Goal: Task Accomplishment & Management: Use online tool/utility

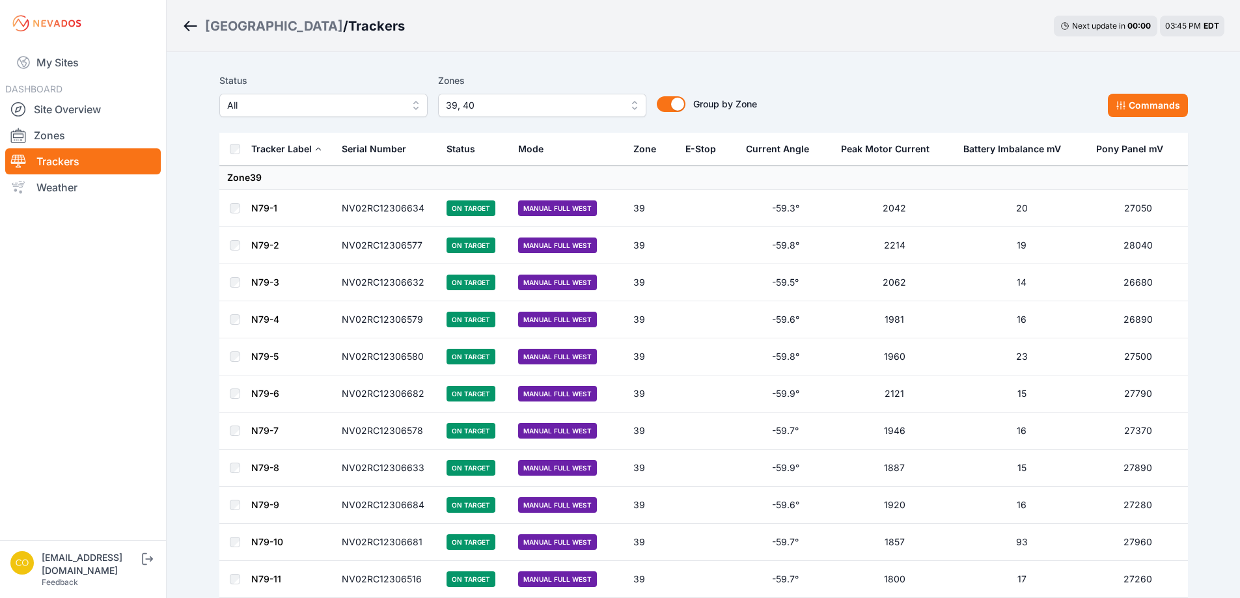
click at [65, 159] on link "Trackers" at bounding box center [83, 161] width 156 height 26
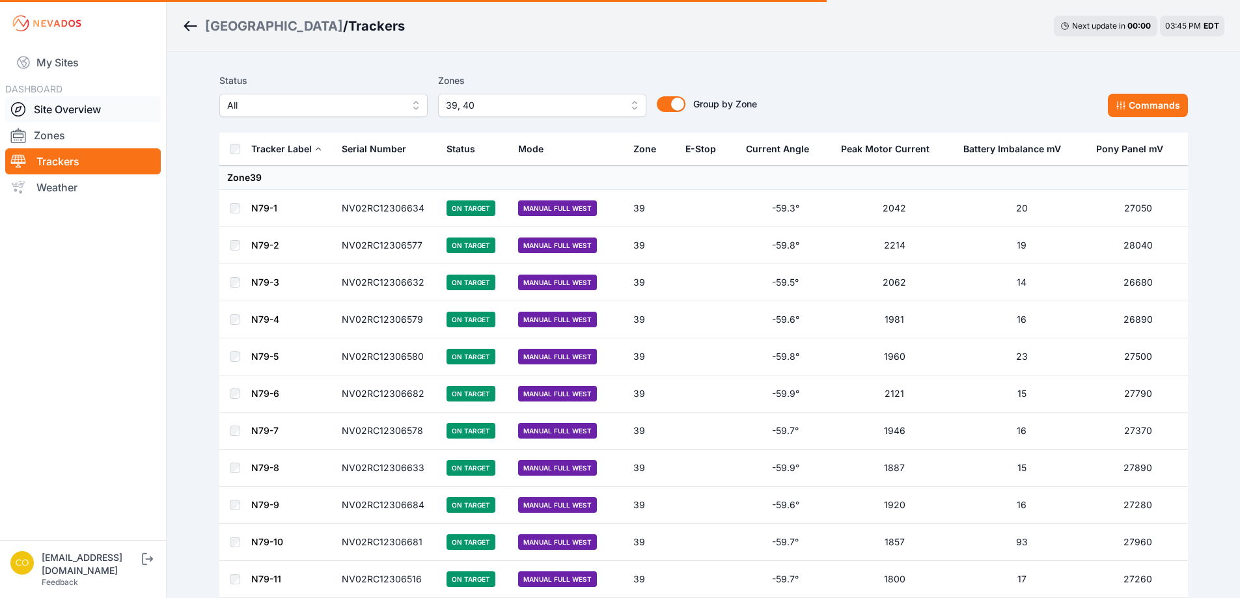
click at [64, 103] on link "Site Overview" at bounding box center [83, 109] width 156 height 26
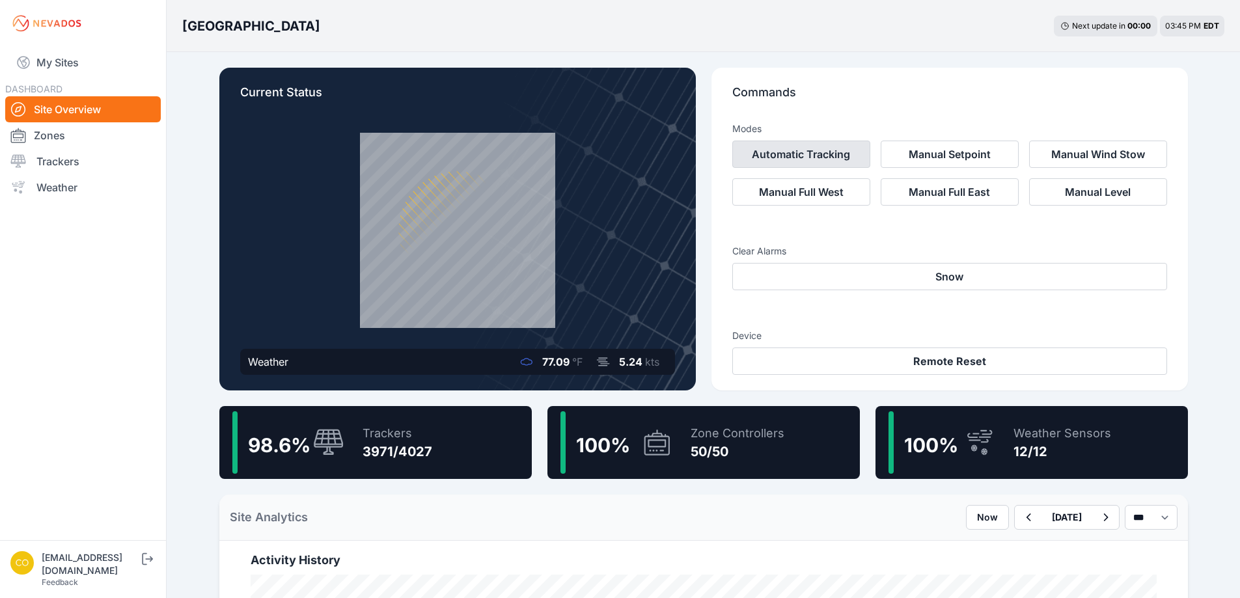
click at [808, 161] on button "Automatic Tracking" at bounding box center [801, 154] width 138 height 27
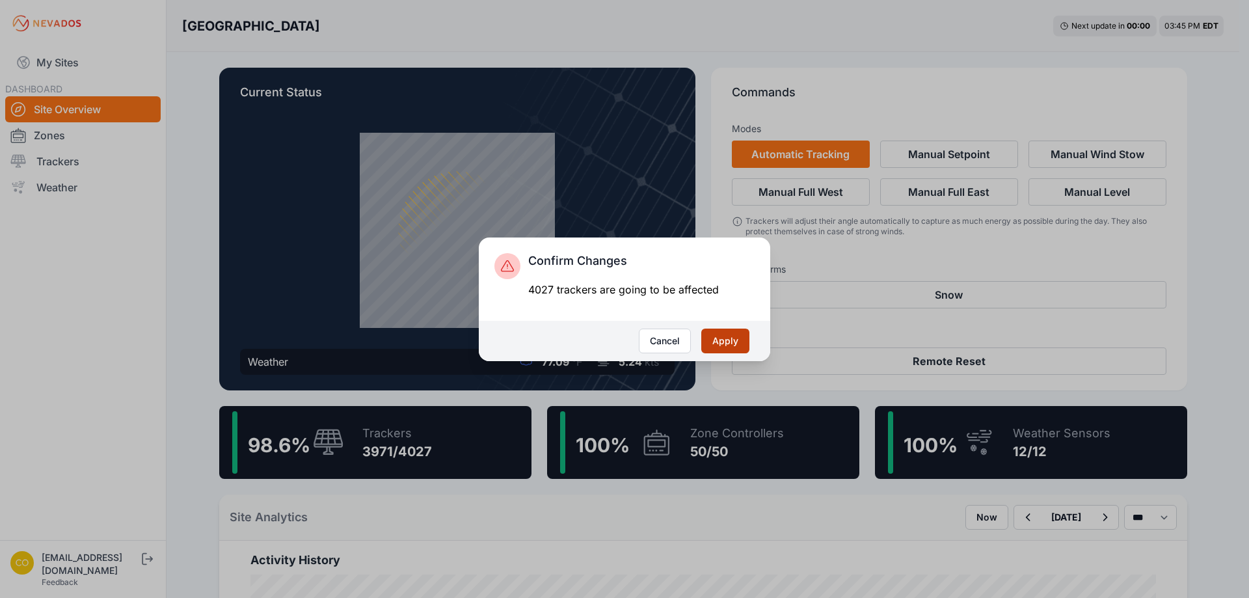
click at [724, 342] on button "Apply" at bounding box center [725, 341] width 48 height 25
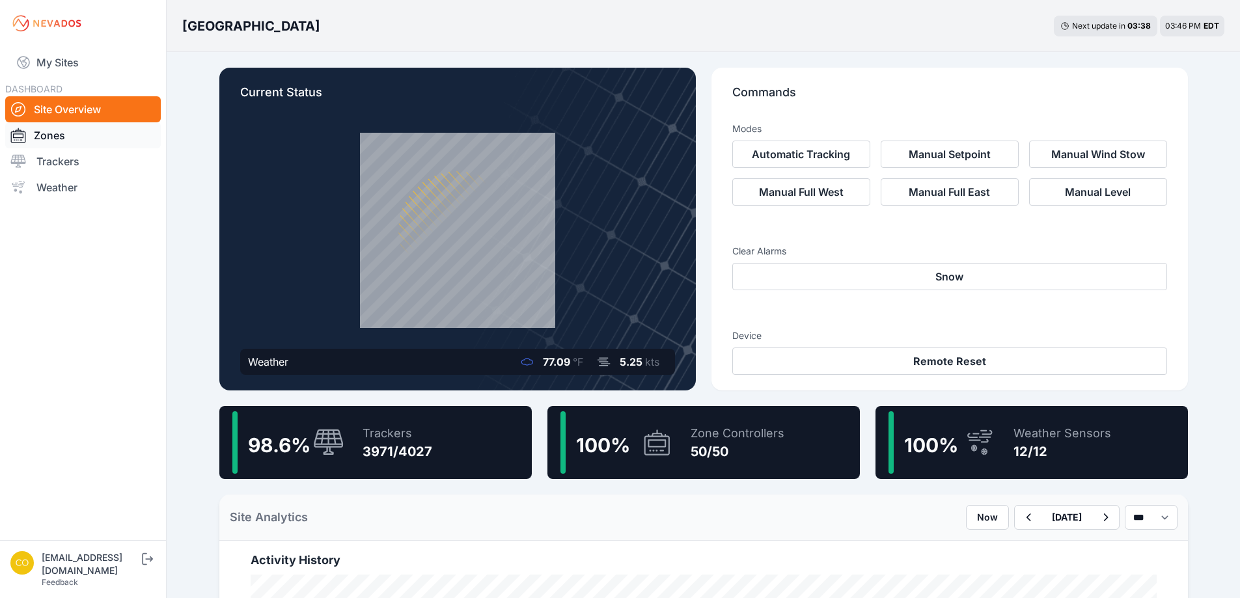
click at [71, 141] on link "Zones" at bounding box center [83, 135] width 156 height 26
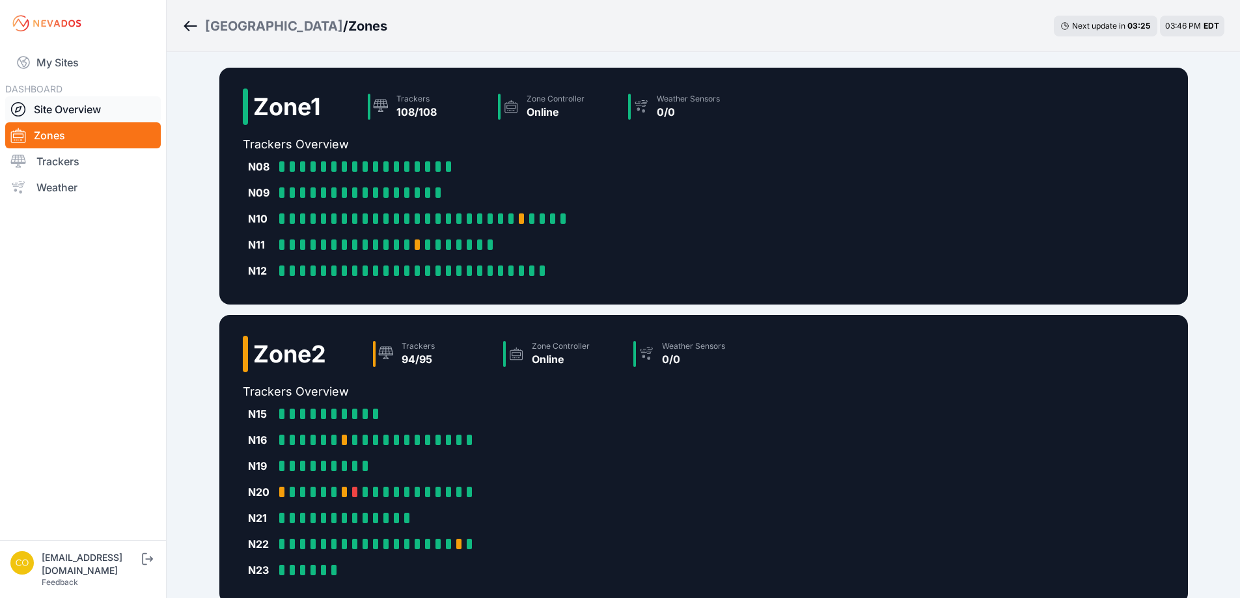
click at [87, 115] on link "Site Overview" at bounding box center [83, 109] width 156 height 26
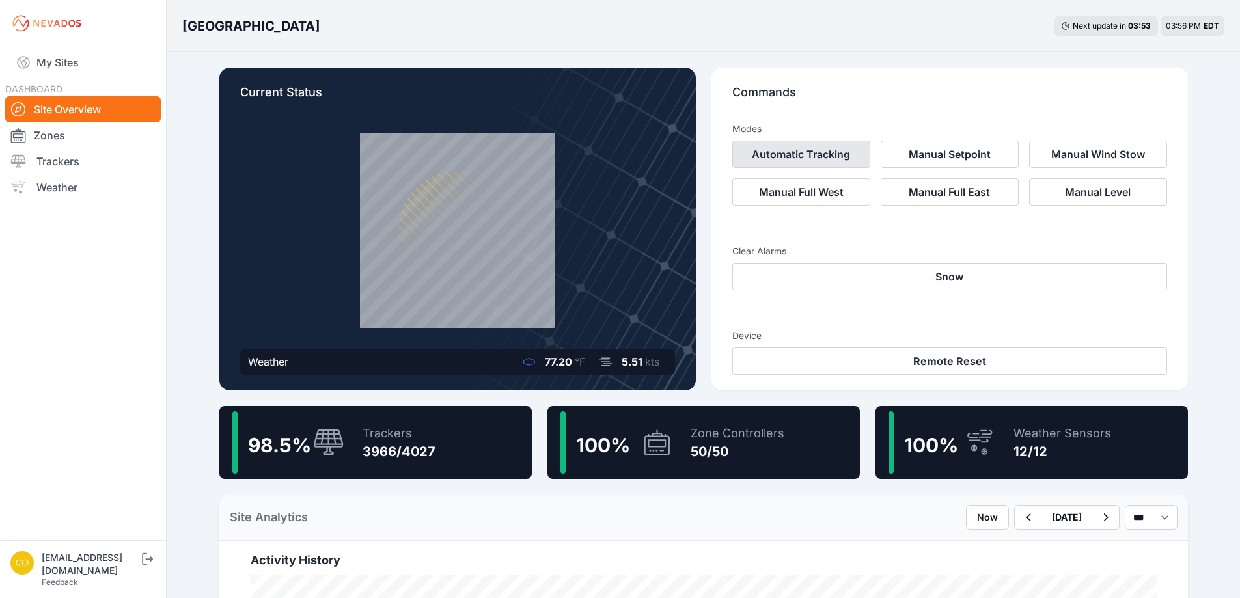
click at [785, 156] on button "Automatic Tracking" at bounding box center [801, 154] width 138 height 27
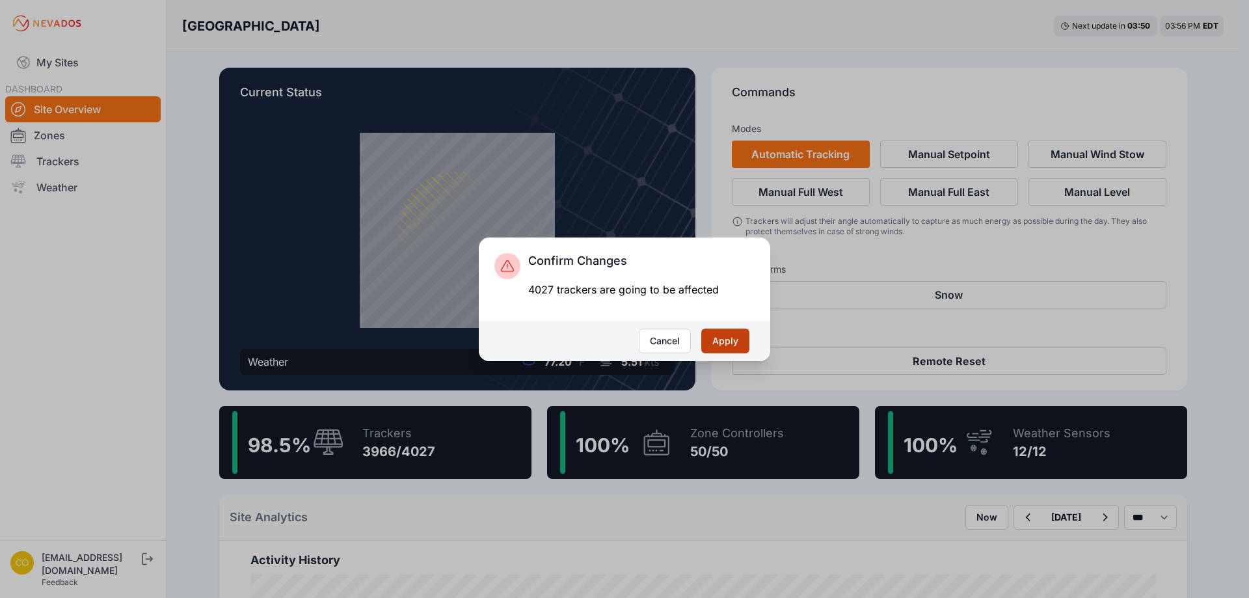
click at [726, 348] on button "Apply" at bounding box center [725, 341] width 48 height 25
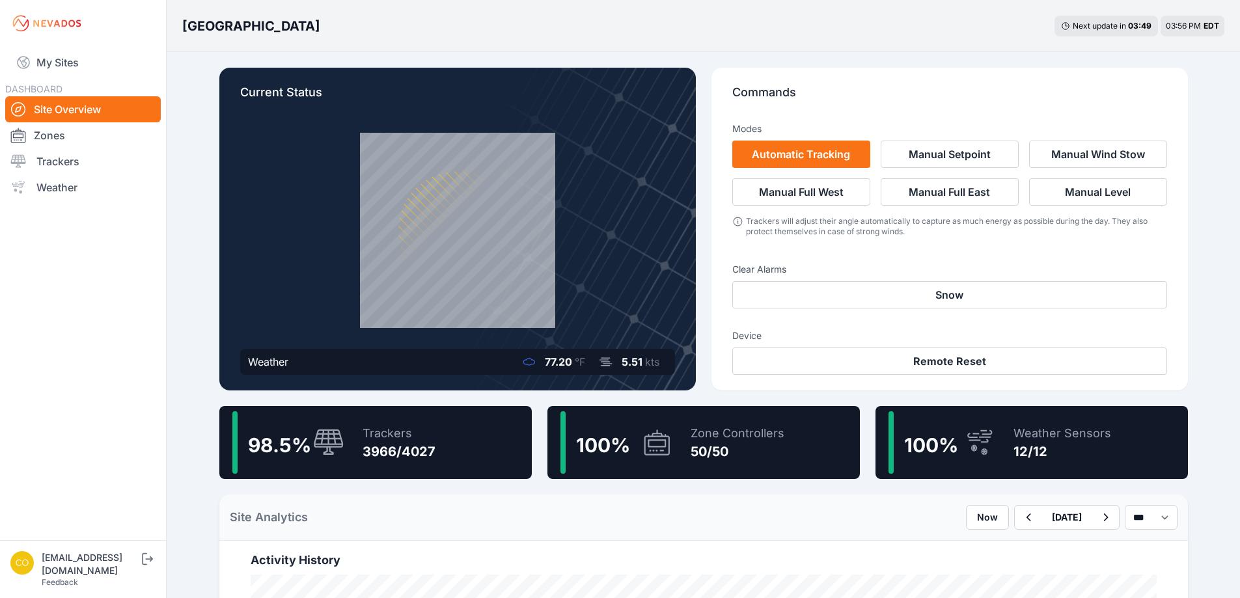
scroll to position [130, 0]
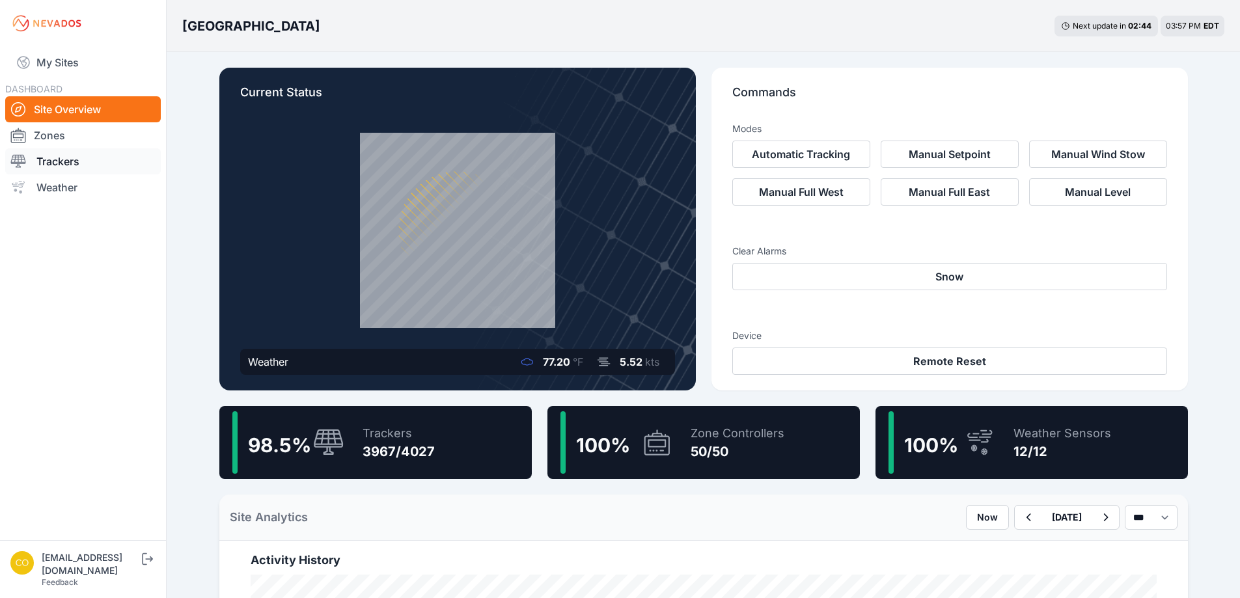
click at [67, 162] on link "Trackers" at bounding box center [83, 161] width 156 height 26
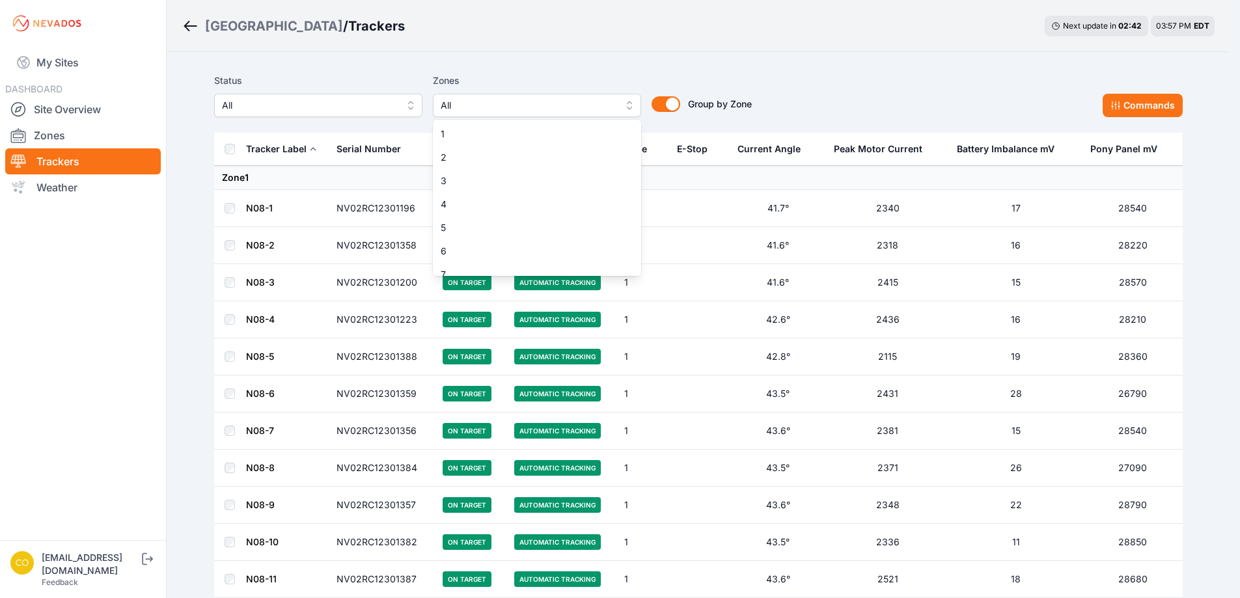
click at [517, 109] on span "All" at bounding box center [528, 106] width 174 height 16
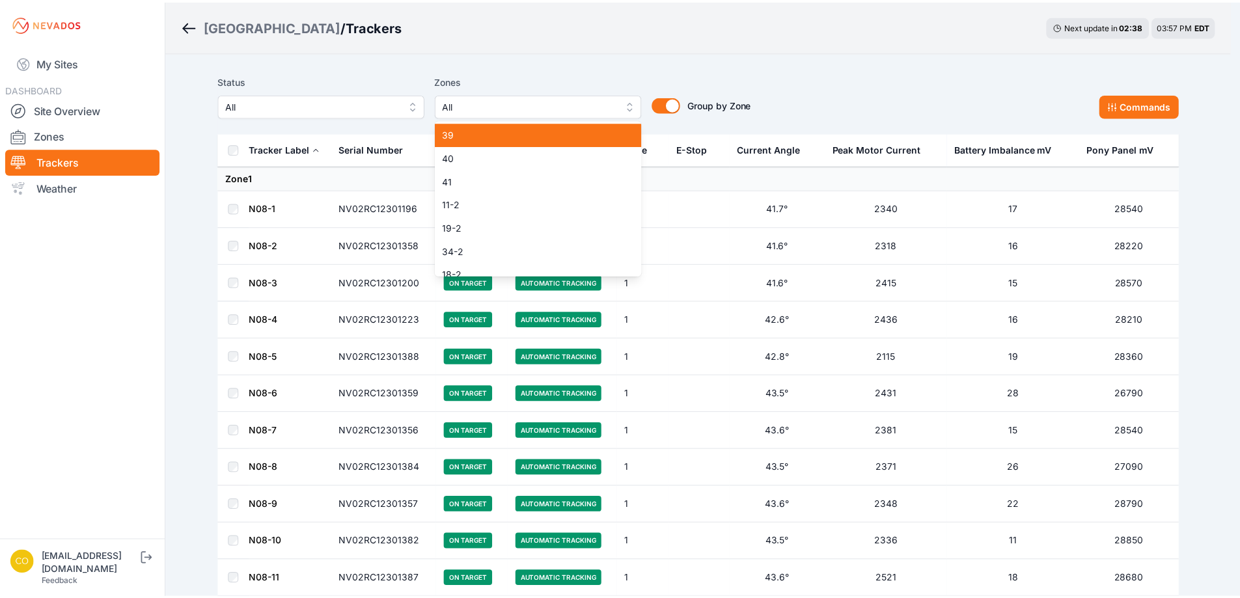
scroll to position [825, 0]
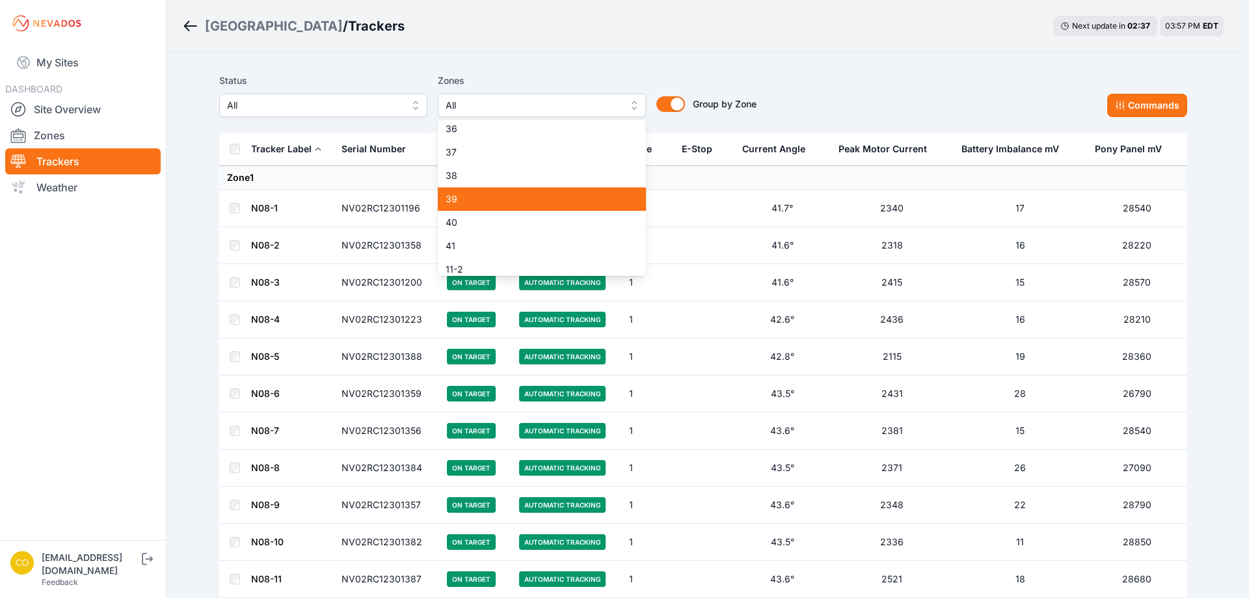
click at [467, 191] on div "39" at bounding box center [542, 198] width 208 height 23
click at [466, 219] on span "40" at bounding box center [534, 222] width 177 height 13
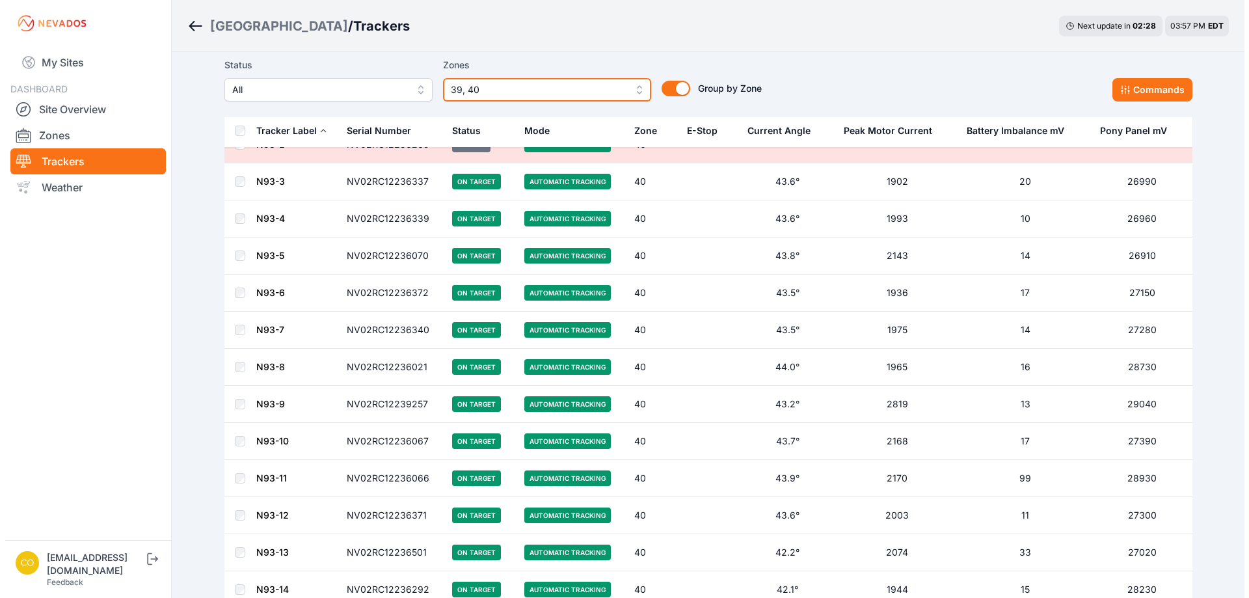
scroll to position [5921, 0]
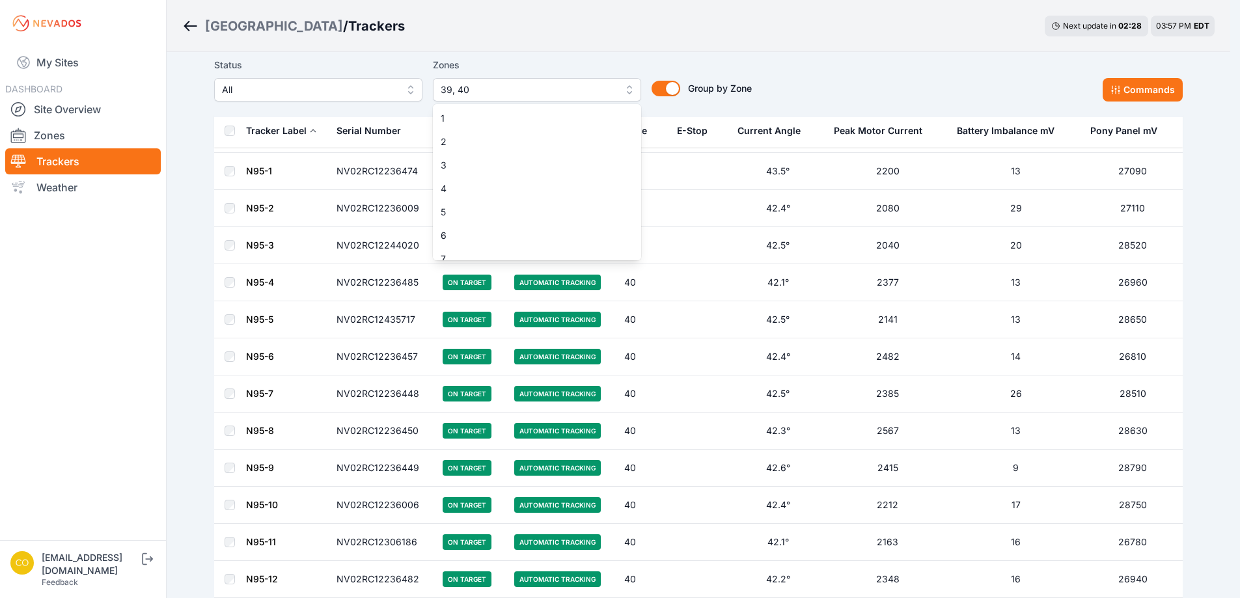
click at [526, 98] on button "39, 40" at bounding box center [537, 89] width 208 height 23
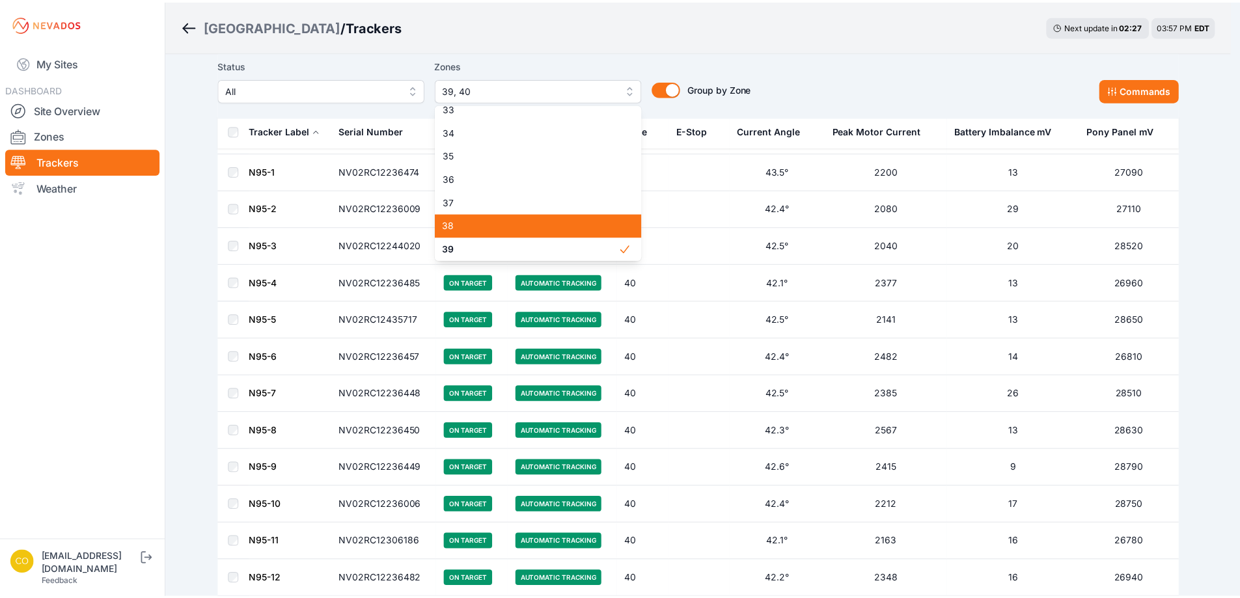
scroll to position [825, 0]
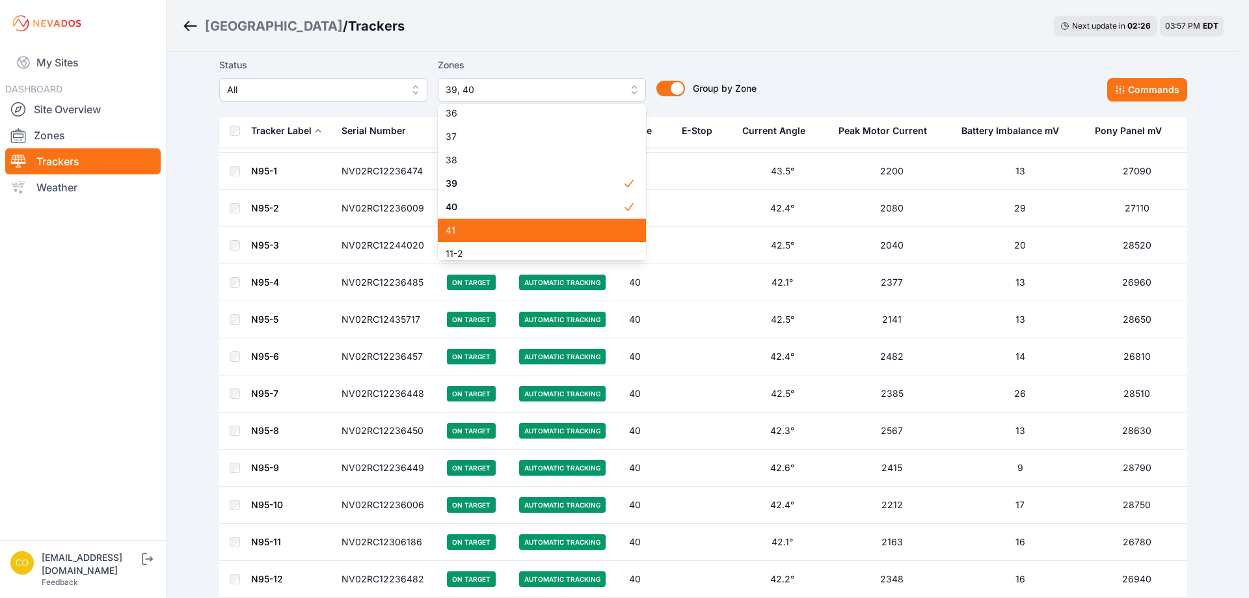
click at [472, 226] on span "41" at bounding box center [534, 230] width 177 height 13
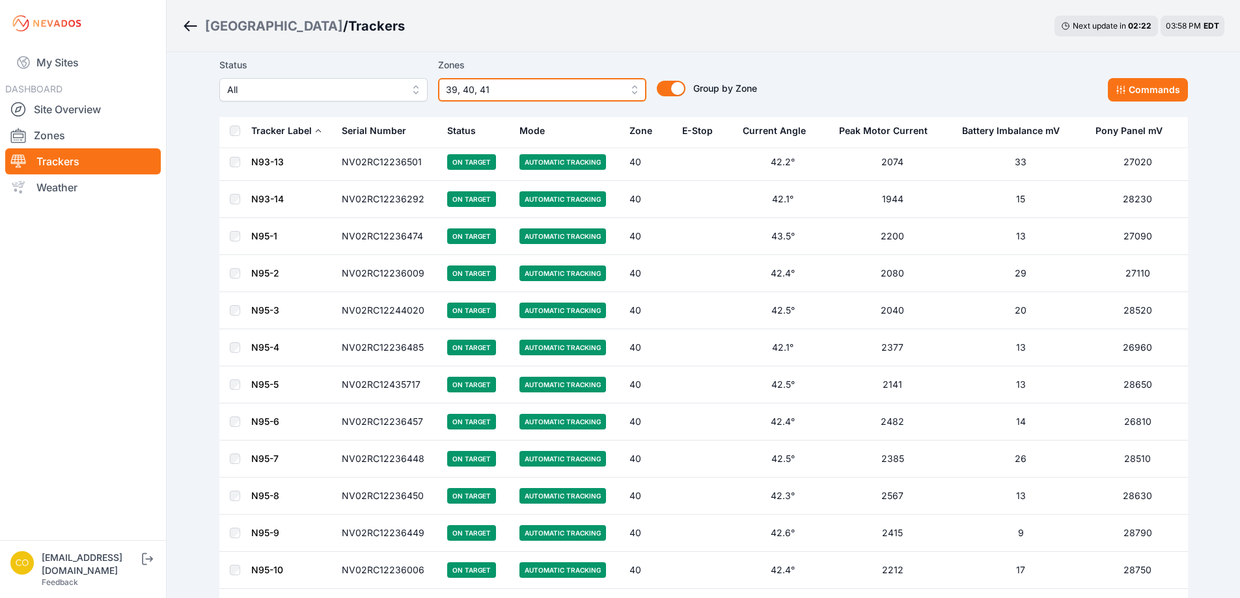
scroll to position [6312, 0]
